Goal: Information Seeking & Learning: Learn about a topic

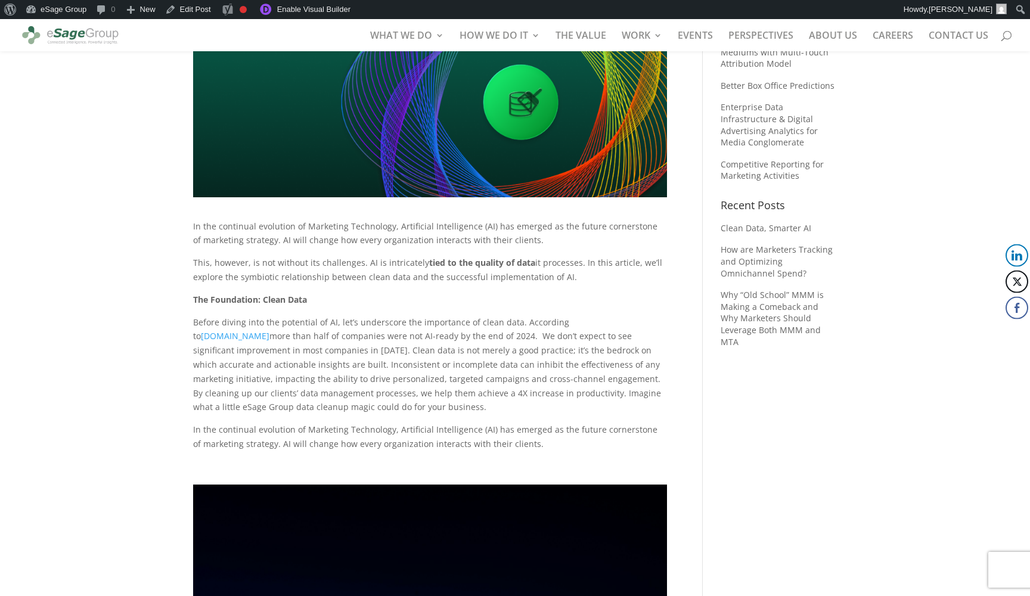
scroll to position [194, 0]
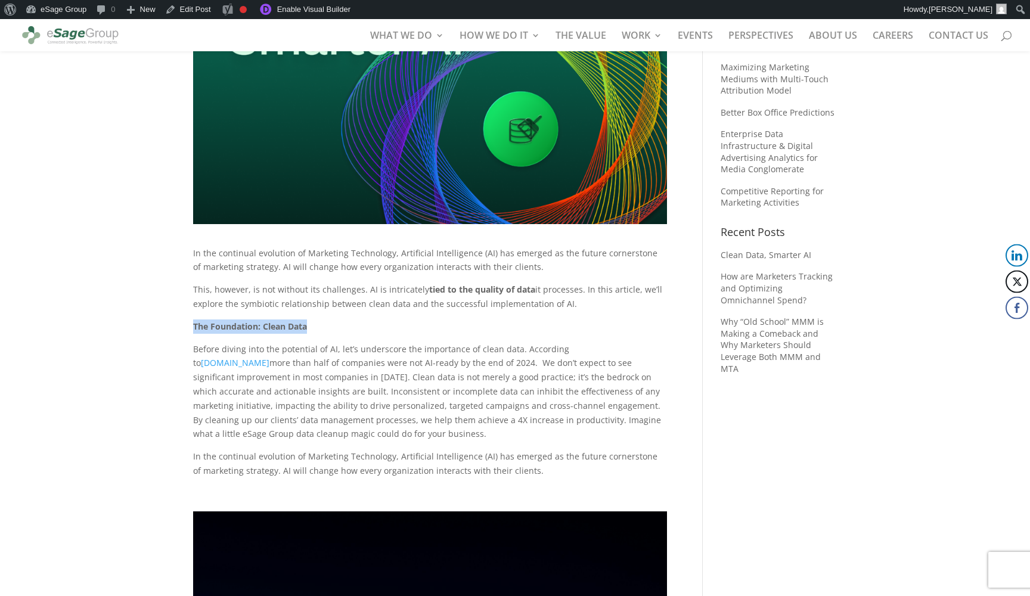
drag, startPoint x: 309, startPoint y: 324, endPoint x: 194, endPoint y: 320, distance: 115.2
click at [194, 320] on p "The Foundation: Clean Data" at bounding box center [430, 331] width 474 height 23
copy span "The Foundation: Clean Data"
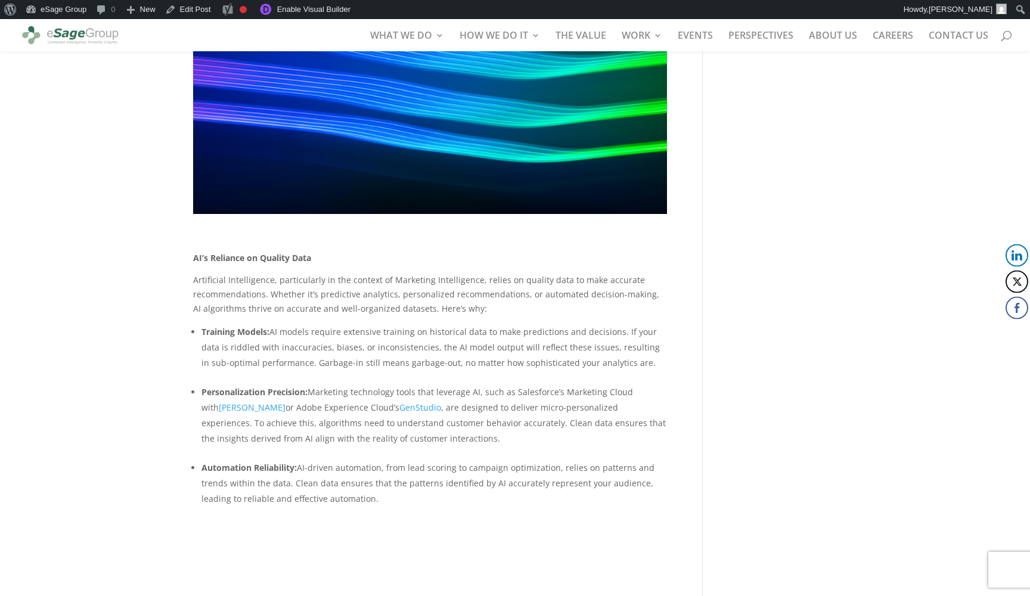
scroll to position [1073, 0]
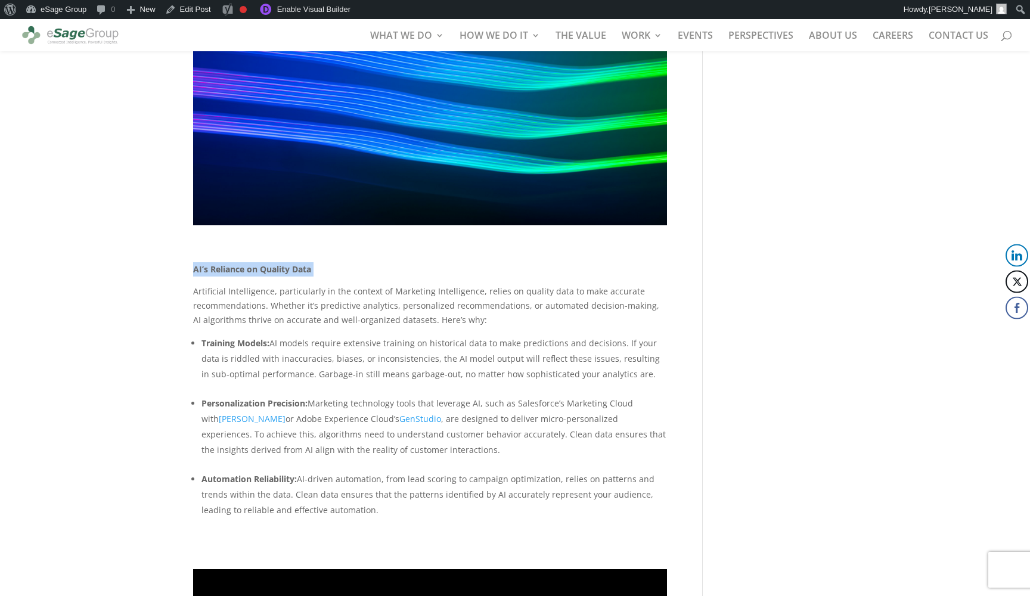
drag, startPoint x: 315, startPoint y: 262, endPoint x: 193, endPoint y: 260, distance: 122.3
click at [193, 262] on p "AI’s Reliance on Quality Data" at bounding box center [430, 273] width 474 height 23
copy p "AI’s Reliance on Quality Data"
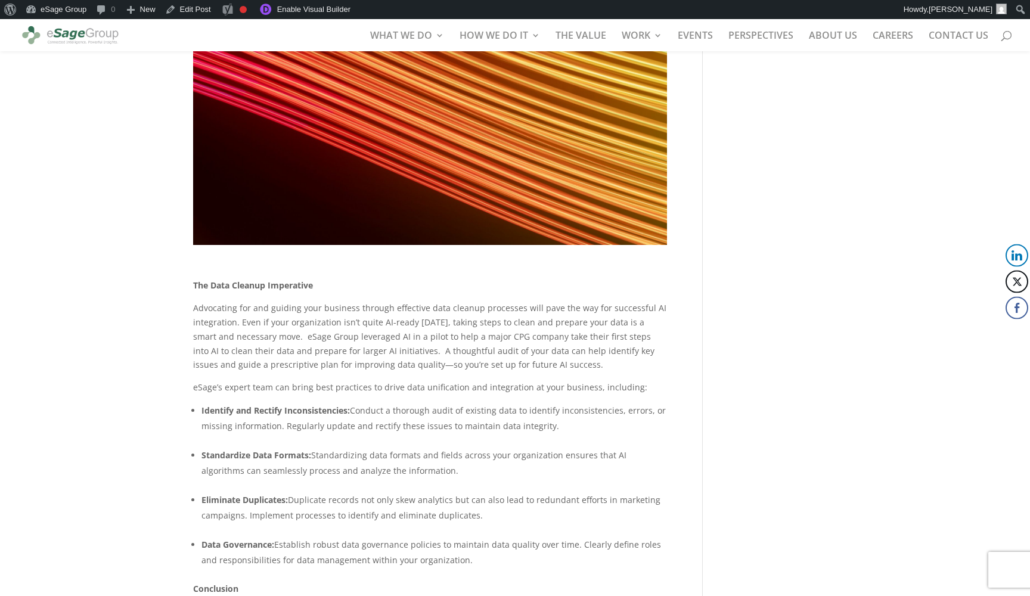
scroll to position [2117, 0]
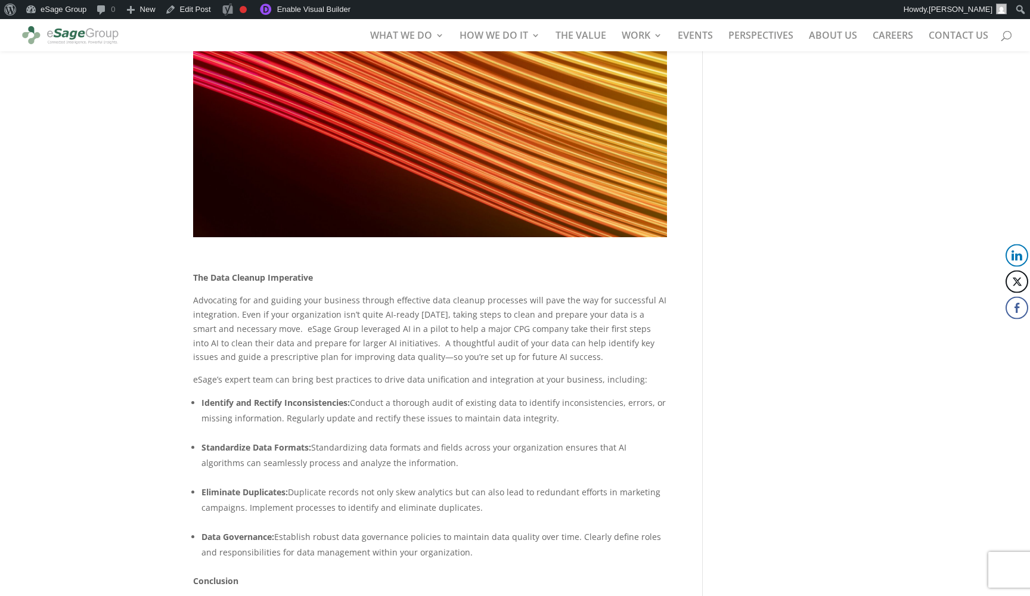
click at [248, 272] on span "The Data Cleanup Imperative" at bounding box center [253, 277] width 120 height 11
click at [277, 272] on span "The Data Cleanup Imperative" at bounding box center [253, 277] width 120 height 11
click at [315, 273] on span at bounding box center [314, 277] width 2 height 11
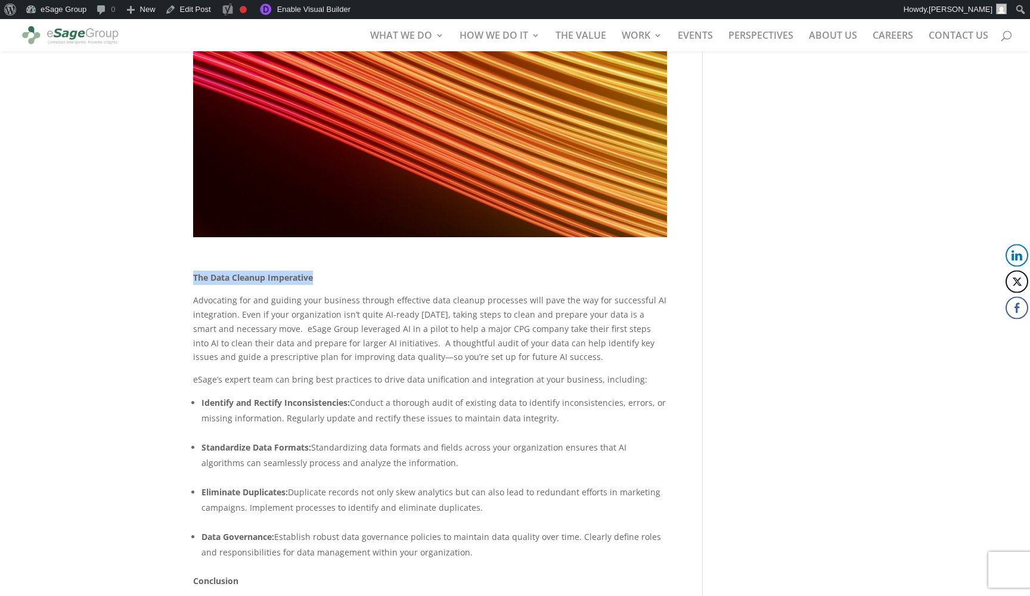
drag, startPoint x: 315, startPoint y: 271, endPoint x: 194, endPoint y: 269, distance: 121.1
click at [194, 271] on p "The Data Cleanup Imperative" at bounding box center [430, 282] width 474 height 23
copy span "The Data Cleanup Imperative"
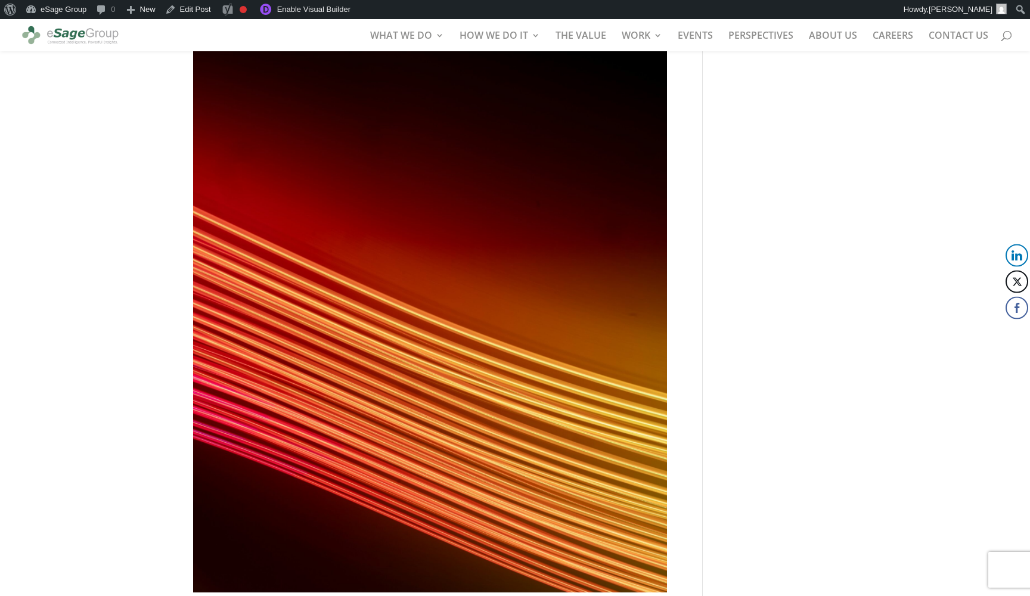
scroll to position [1679, 0]
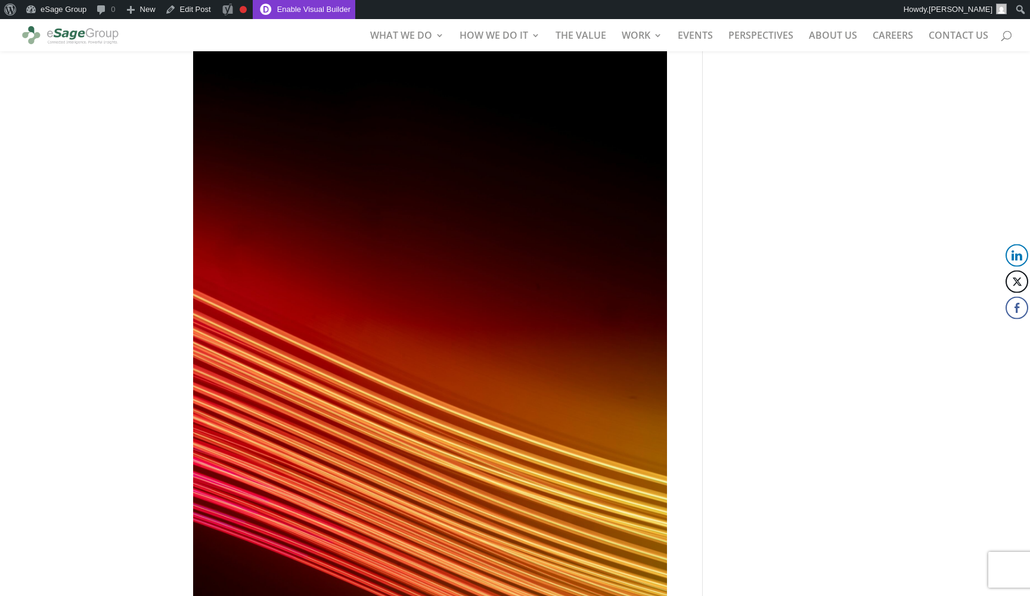
click at [314, 11] on link "Enable Visual Builder" at bounding box center [304, 9] width 103 height 19
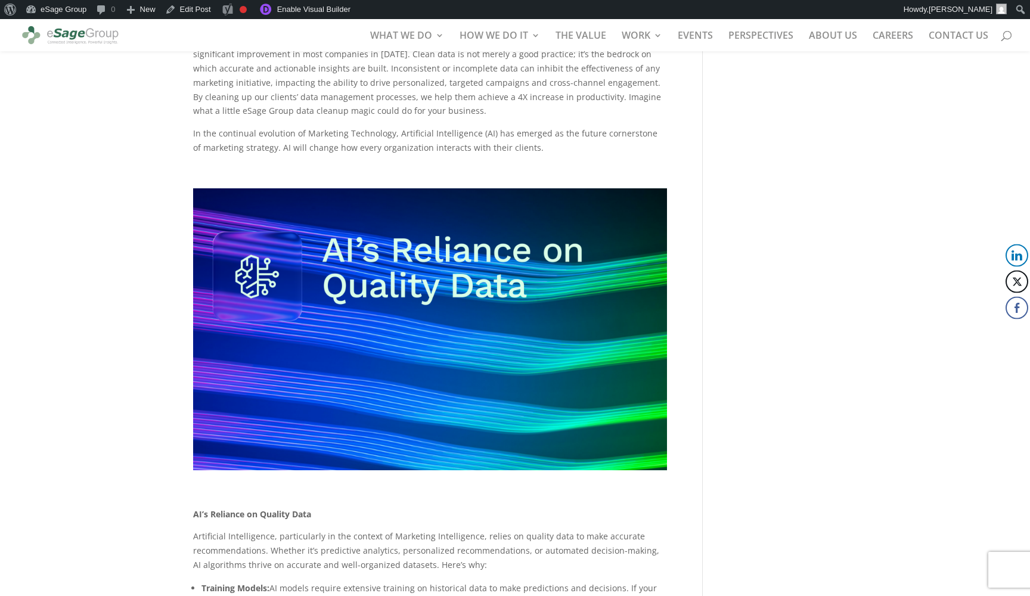
scroll to position [517, 0]
click at [341, 372] on img at bounding box center [430, 329] width 474 height 282
click at [341, 11] on link "Enable Visual Builder" at bounding box center [304, 9] width 103 height 19
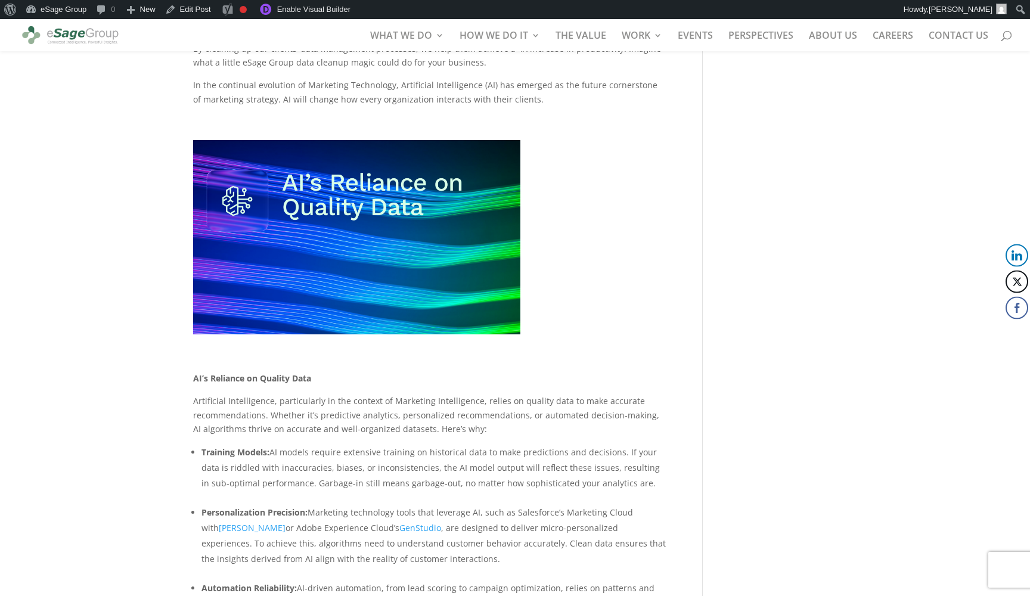
scroll to position [524, 0]
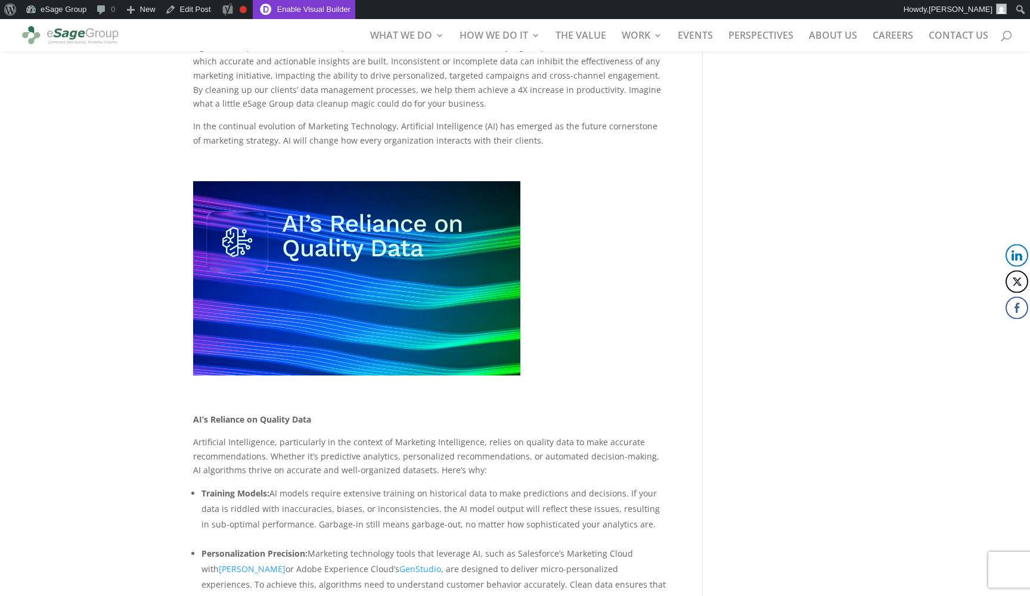
click at [333, 11] on link "Enable Visual Builder" at bounding box center [304, 9] width 103 height 19
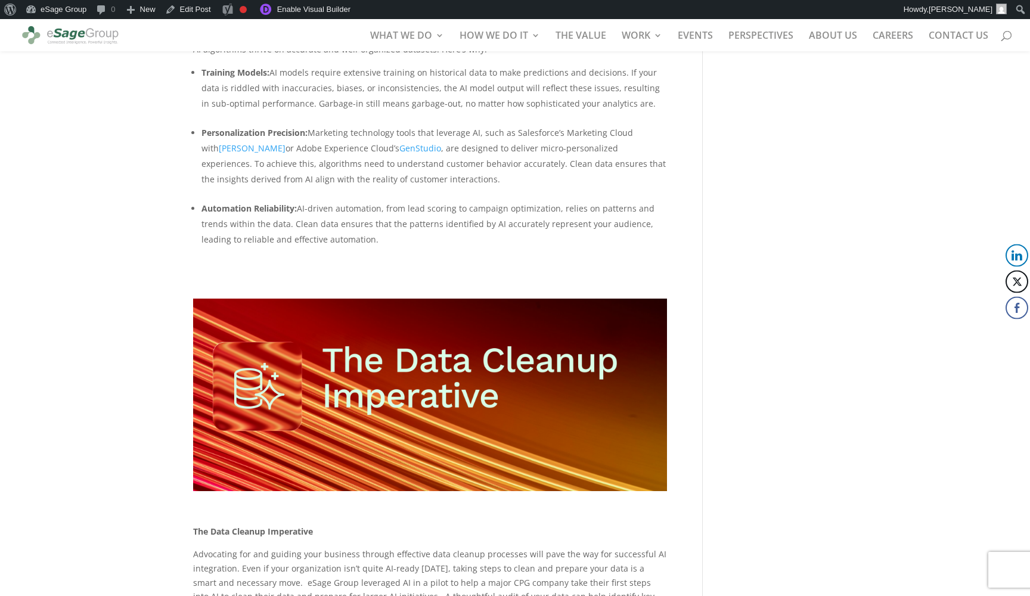
scroll to position [936, 0]
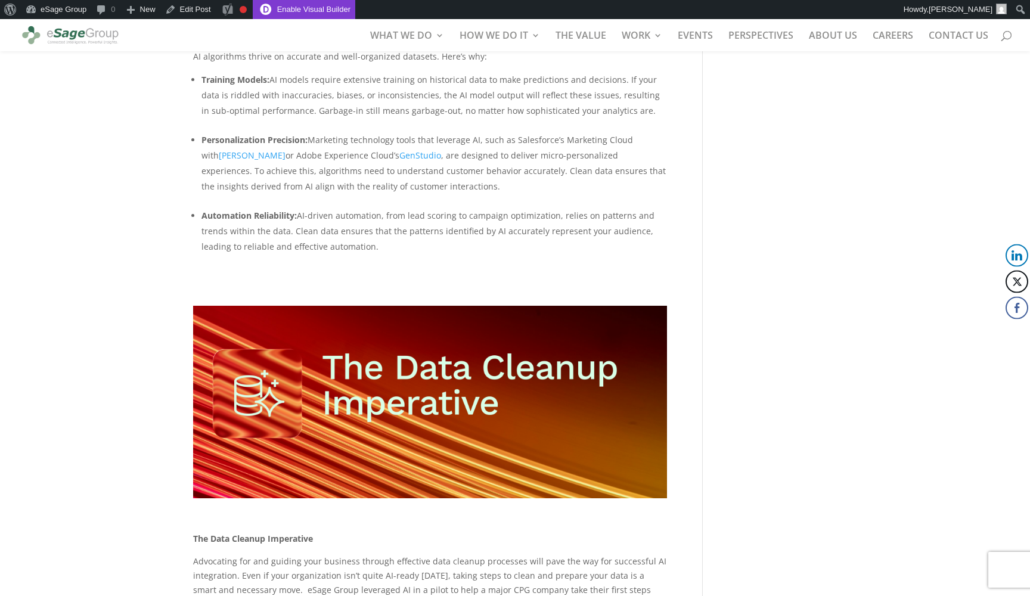
click at [335, 9] on link "Enable Visual Builder" at bounding box center [304, 9] width 103 height 19
